Goal: Transaction & Acquisition: Subscribe to service/newsletter

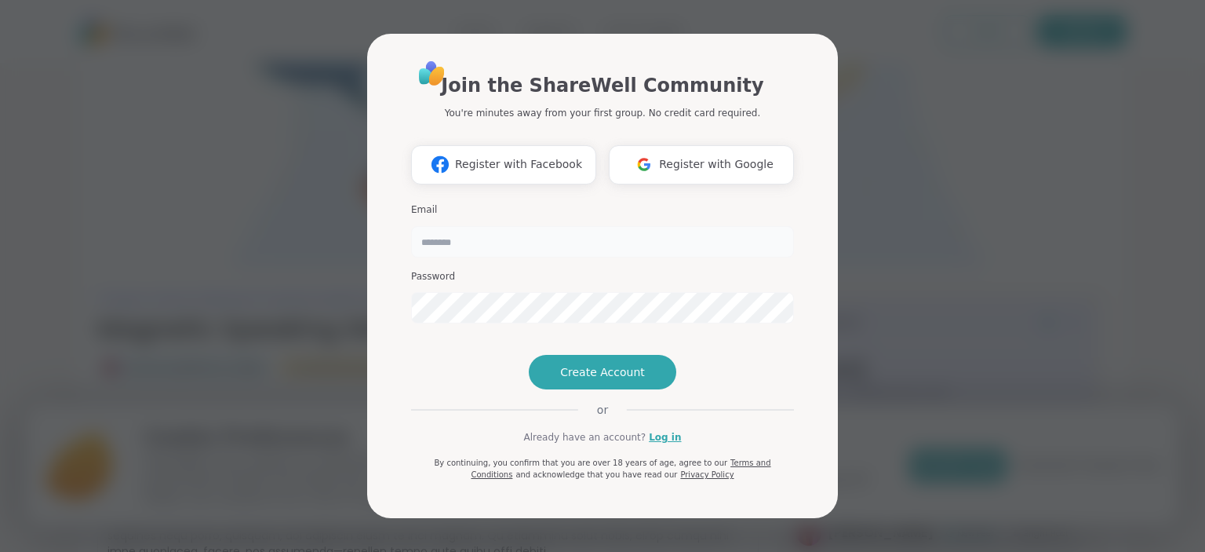
click at [466, 226] on input "email" at bounding box center [602, 241] width 383 height 31
type input "**********"
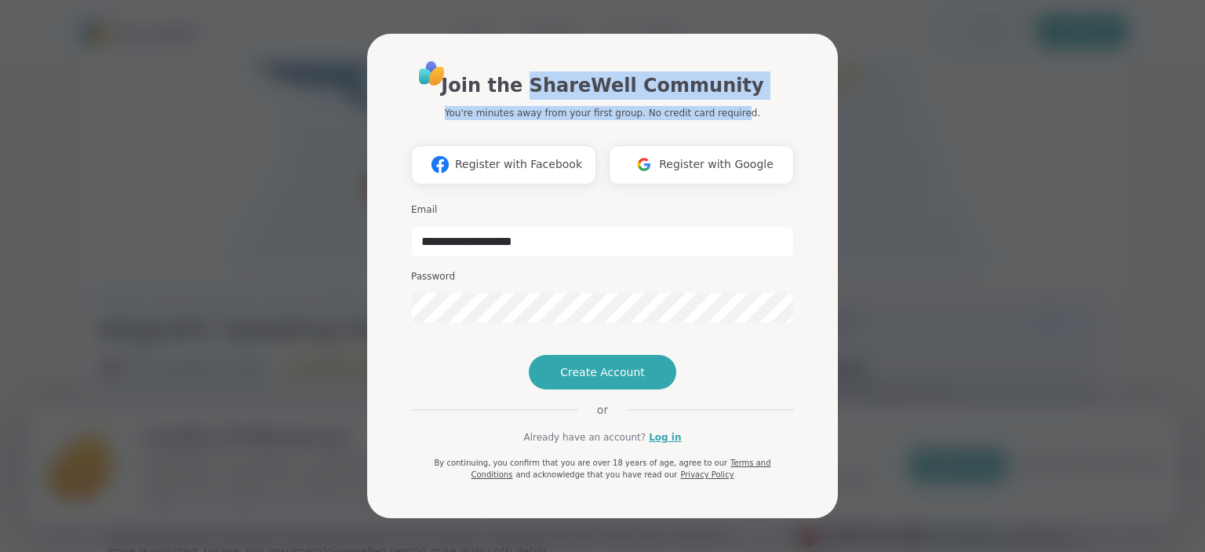
drag, startPoint x: 544, startPoint y: 57, endPoint x: 736, endPoint y: 54, distance: 192.3
click at [736, 71] on div "Join the ShareWell Community You're minutes away from your first group. No cred…" at bounding box center [602, 95] width 383 height 49
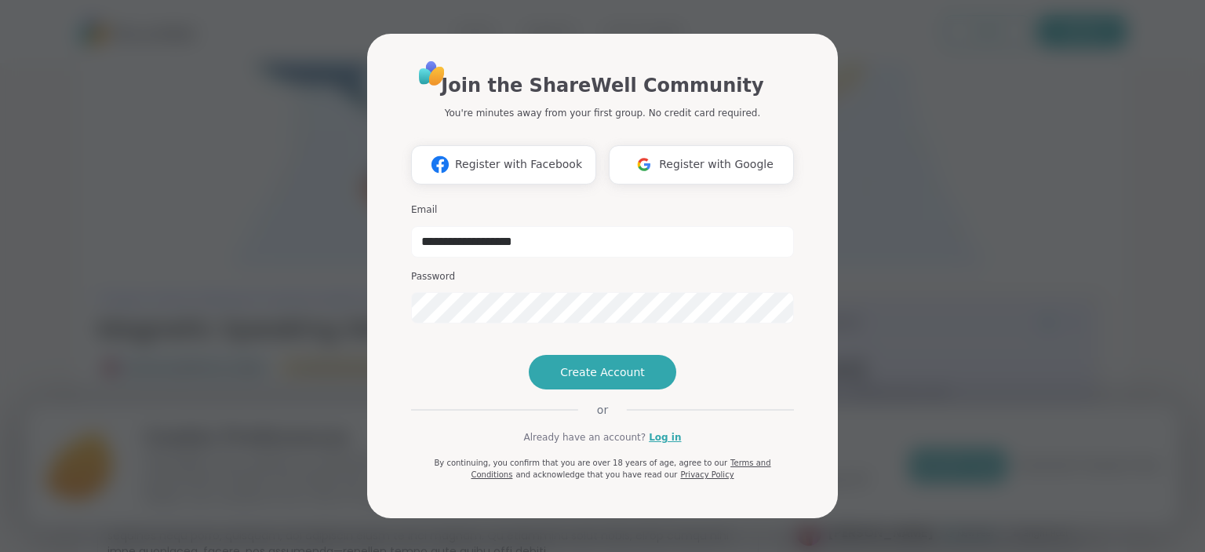
drag, startPoint x: 754, startPoint y: 68, endPoint x: 739, endPoint y: 61, distance: 16.5
click at [751, 71] on div "Join the ShareWell Community You're minutes away from your first group. No cred…" at bounding box center [602, 95] width 383 height 49
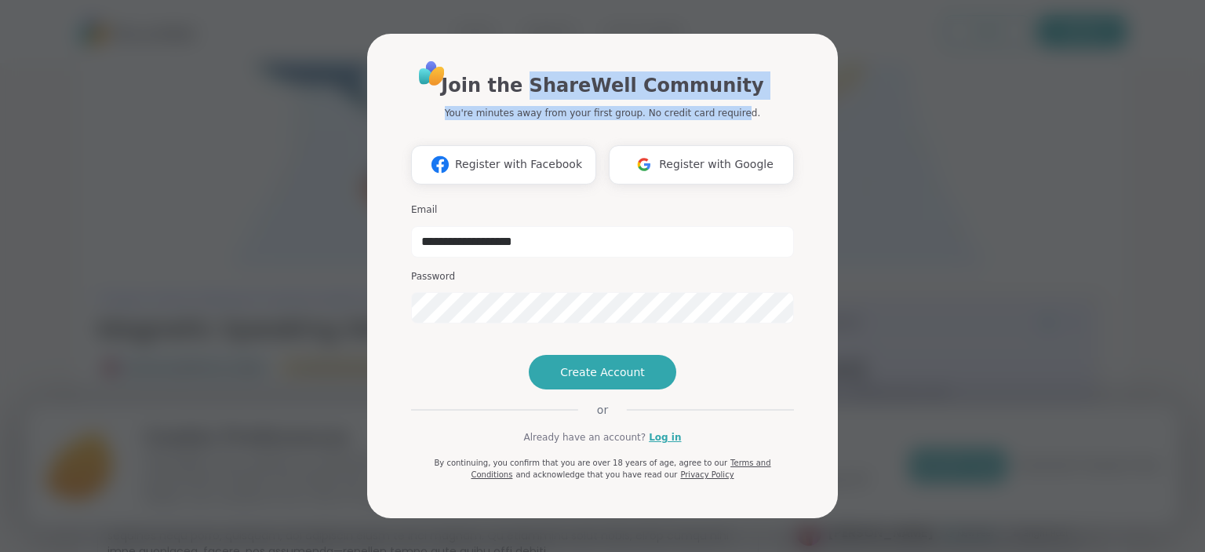
drag, startPoint x: 736, startPoint y: 58, endPoint x: 546, endPoint y: 50, distance: 190.0
click at [546, 71] on div "Join the ShareWell Community You're minutes away from your first group. No cred…" at bounding box center [602, 95] width 383 height 49
click at [609, 71] on h1 "Join the ShareWell Community" at bounding box center [602, 85] width 322 height 28
drag, startPoint x: 548, startPoint y: 58, endPoint x: 736, endPoint y: 56, distance: 188.3
click at [736, 71] on div "Join the ShareWell Community You're minutes away from your first group. No cred…" at bounding box center [602, 95] width 383 height 49
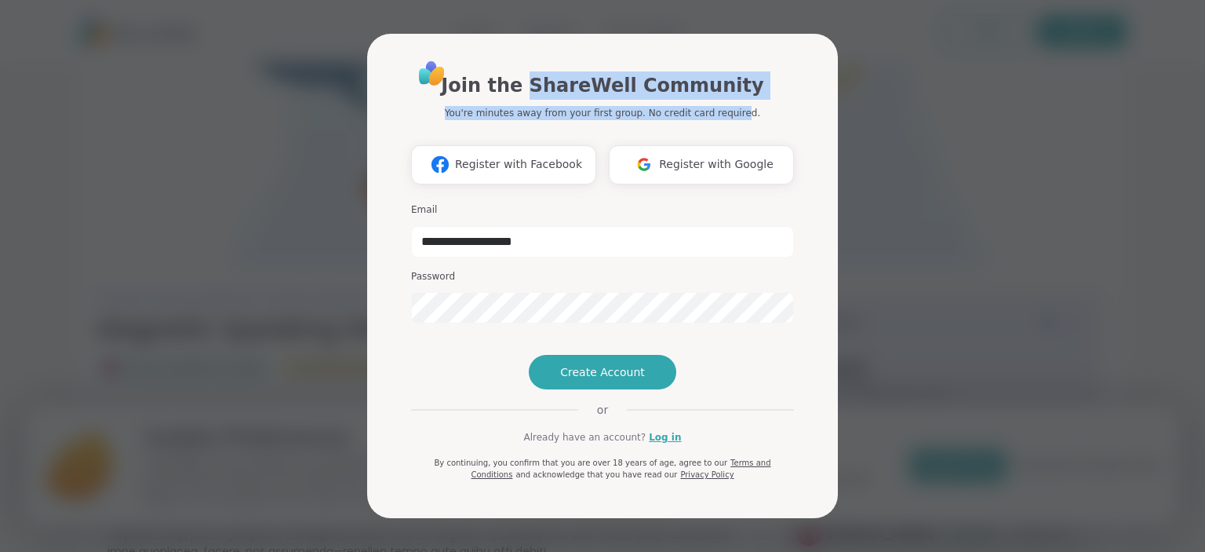
copy div "ShareWell Community You're minutes away from your first group. No credit card r…"
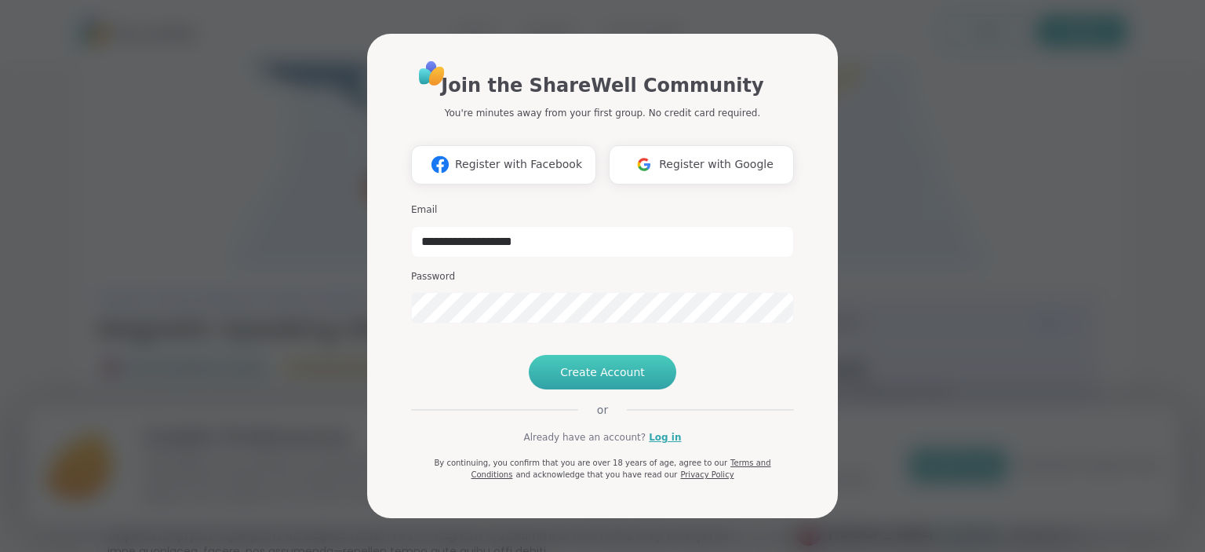
click at [614, 380] on span "Create Account" at bounding box center [602, 372] width 85 height 16
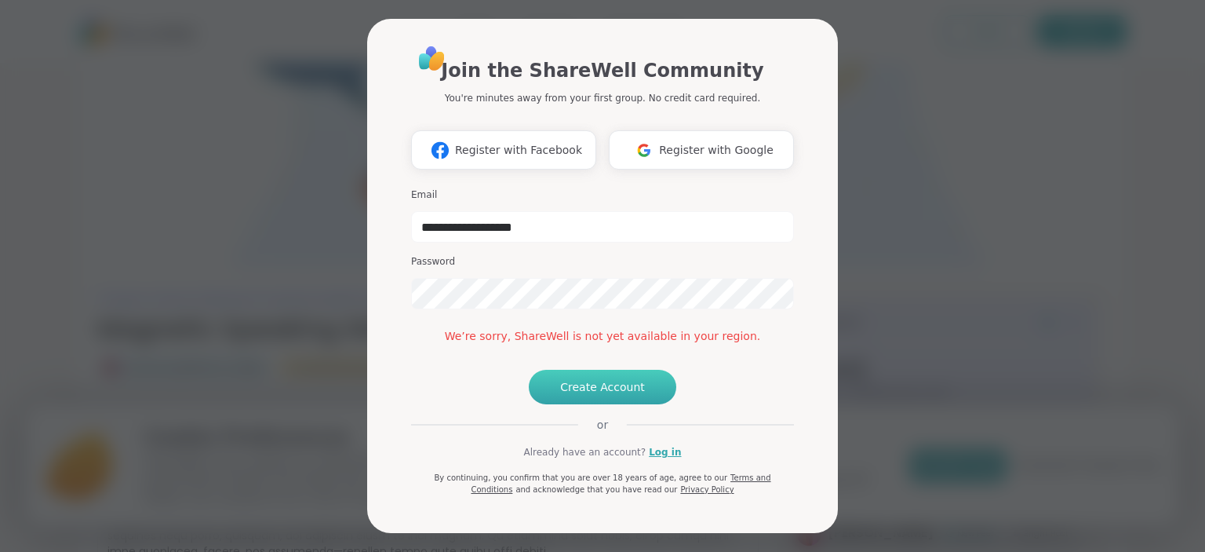
click at [607, 395] on span "Create Account" at bounding box center [602, 387] width 85 height 16
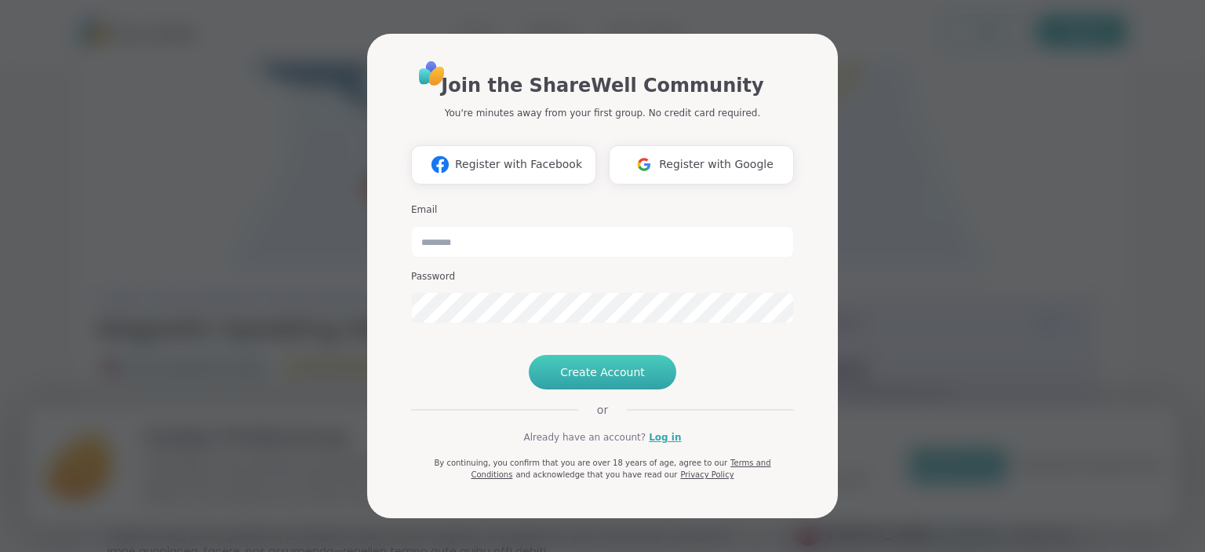
click at [584, 380] on span "Create Account" at bounding box center [602, 372] width 85 height 16
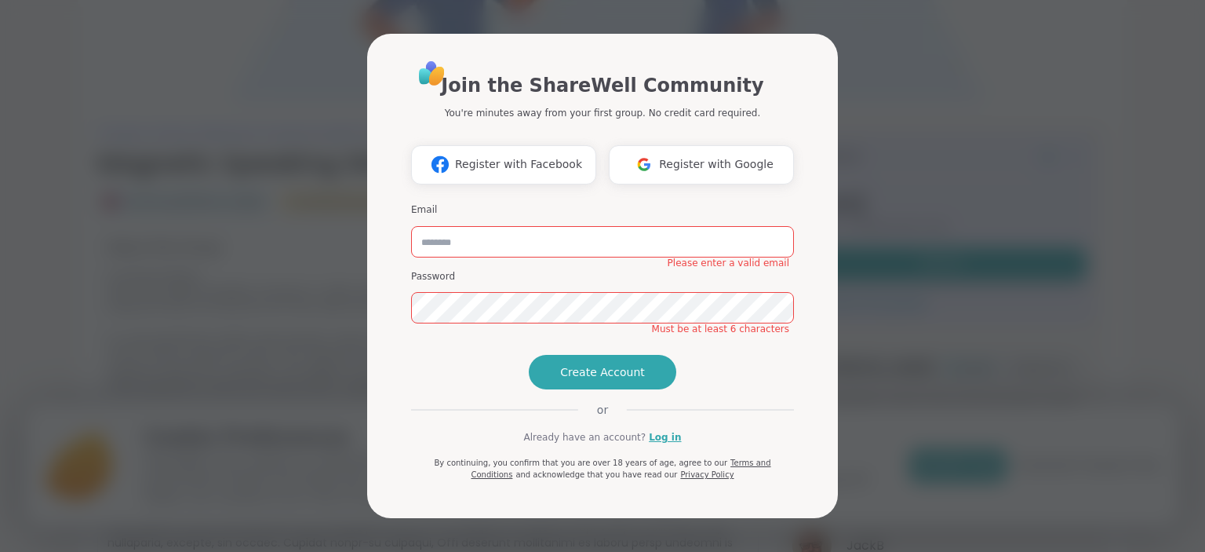
click at [966, 129] on div "Join the ShareWell Community You're minutes away from your first group. No cred…" at bounding box center [602, 276] width 1186 height 552
